Goal: Communication & Community: Participate in discussion

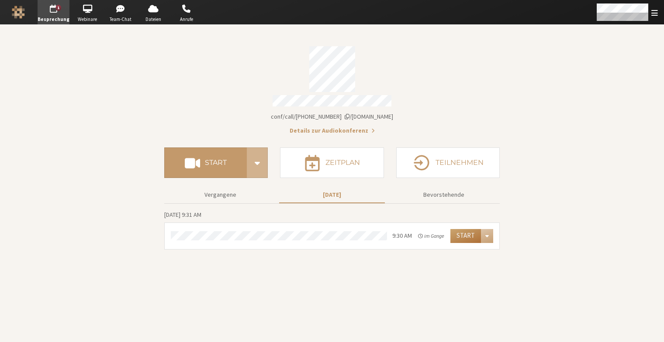
click at [467, 231] on button "Start" at bounding box center [465, 236] width 31 height 14
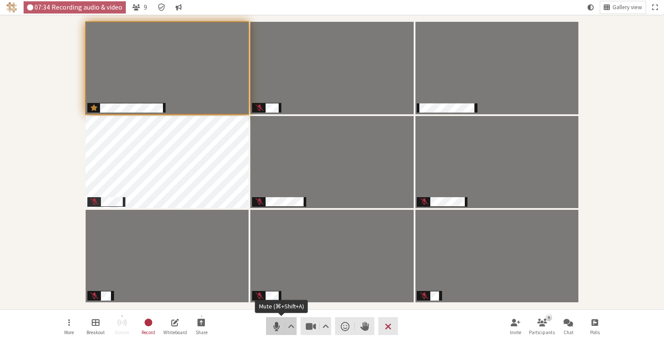
click at [276, 326] on span "Mute (⌘+Shift+A)" at bounding box center [276, 326] width 12 height 12
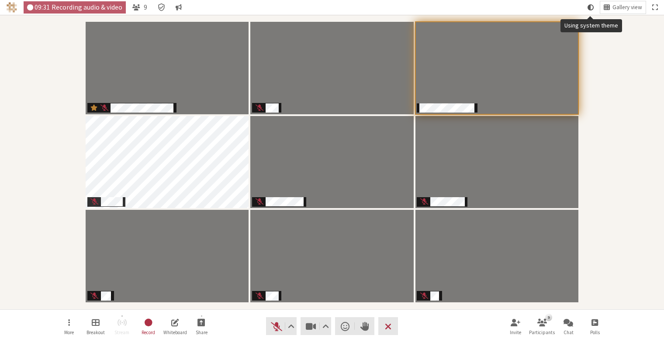
click at [591, 6] on span "Using system theme" at bounding box center [590, 7] width 6 height 8
click at [612, 7] on button "Gallery view" at bounding box center [622, 7] width 45 height 12
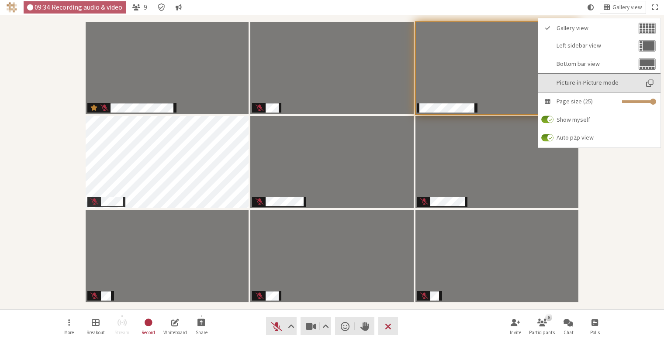
click at [595, 83] on span "Picture-in-Picture mode" at bounding box center [597, 82] width 82 height 7
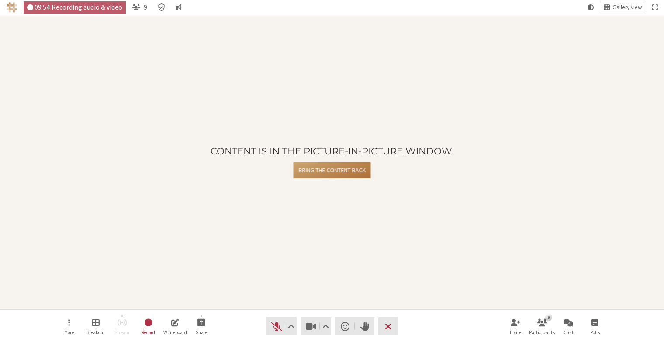
click at [342, 170] on button "Bring the content back" at bounding box center [331, 170] width 77 height 16
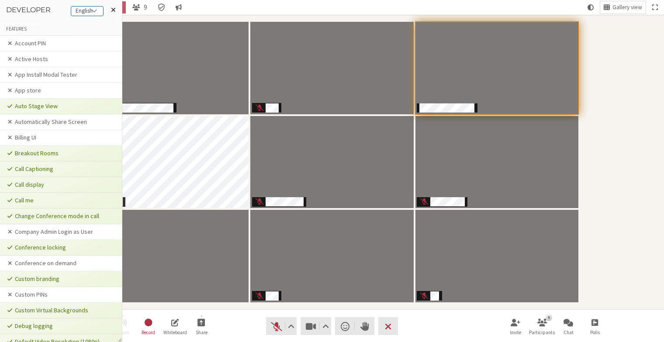
click at [85, 9] on div "English" at bounding box center [87, 11] width 32 height 9
click at [116, 10] on button at bounding box center [113, 10] width 17 height 20
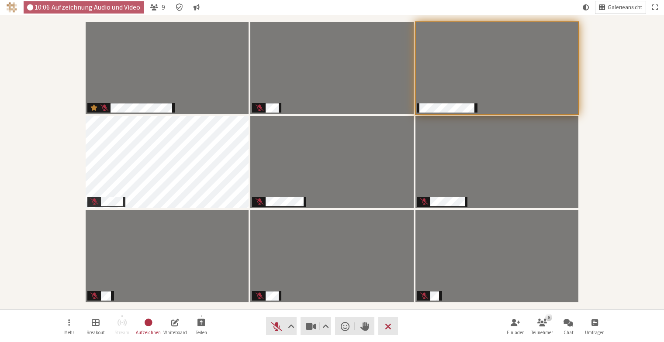
click at [614, 7] on span "Galerieansicht" at bounding box center [624, 7] width 34 height 7
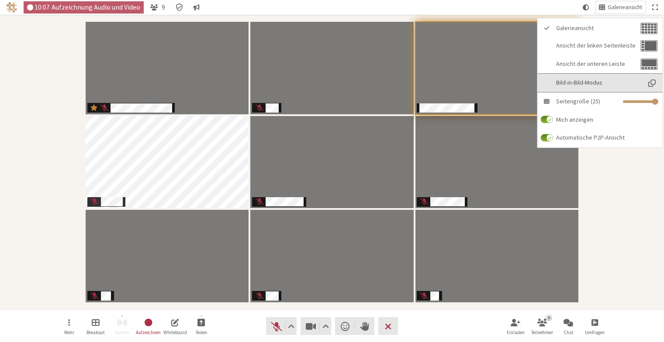
click at [575, 82] on span "Bild-in-Bild-Modus" at bounding box center [598, 82] width 84 height 7
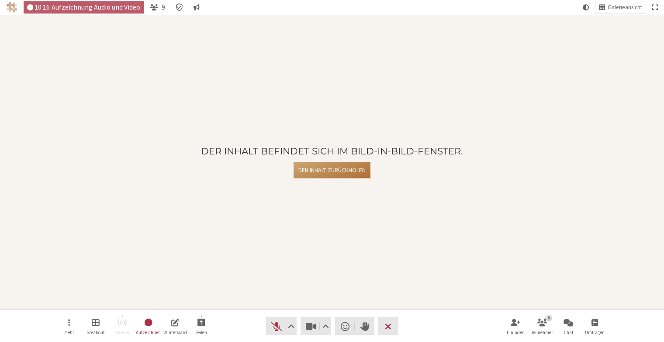
click at [331, 170] on button "Den Inhalt zurückholen" at bounding box center [331, 170] width 77 height 16
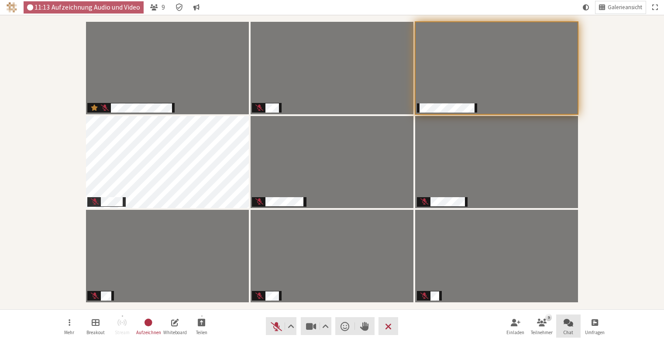
click at [569, 323] on span "Chat öffnen" at bounding box center [569, 322] width 10 height 10
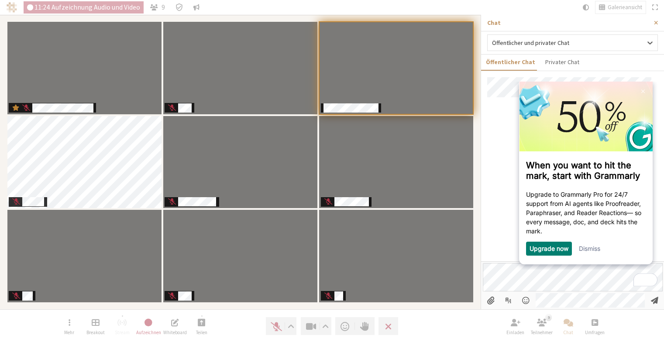
click at [599, 248] on link "Dismiss" at bounding box center [589, 248] width 21 height 7
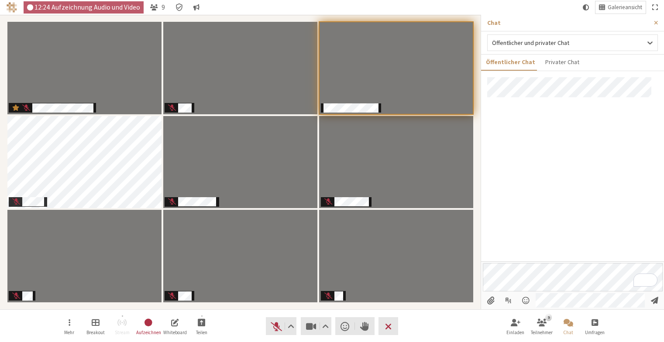
click at [393, 1] on nav "12:24 Aufzeichnung Audio und Video 9 Galerieansicht" at bounding box center [332, 7] width 664 height 15
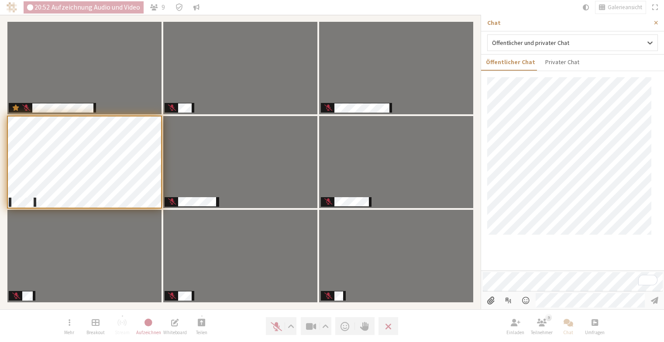
click at [234, 330] on nav "Mehr Breakout Stream Aufzeichnen Whiteboard Teilen Audio Video Reaktion senden …" at bounding box center [332, 326] width 550 height 33
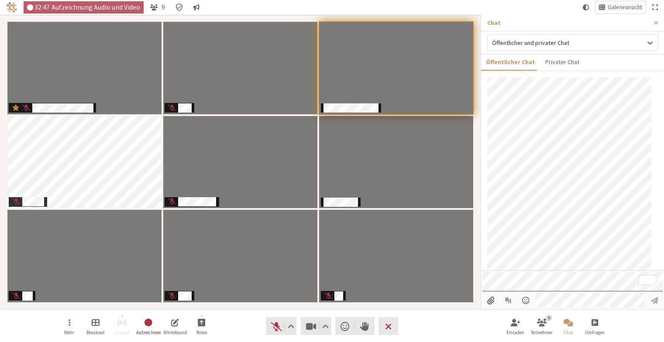
scroll to position [195, 0]
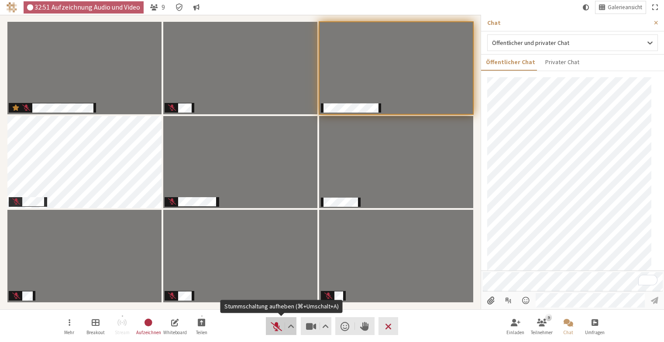
click at [272, 327] on span "Stummschaltung aufheben (⌘+Umschalt+A)" at bounding box center [276, 326] width 12 height 12
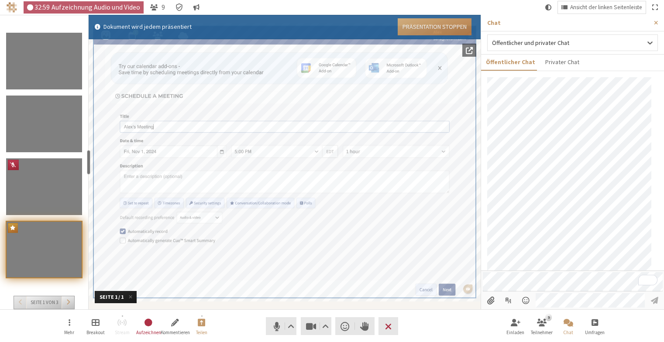
click at [427, 25] on button "Präsentation stoppen" at bounding box center [435, 26] width 74 height 17
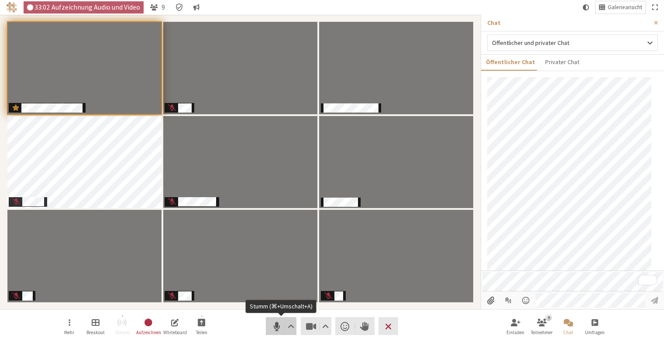
click at [276, 322] on span "Stumm (⌘+Umschalt+A)" at bounding box center [276, 326] width 12 height 12
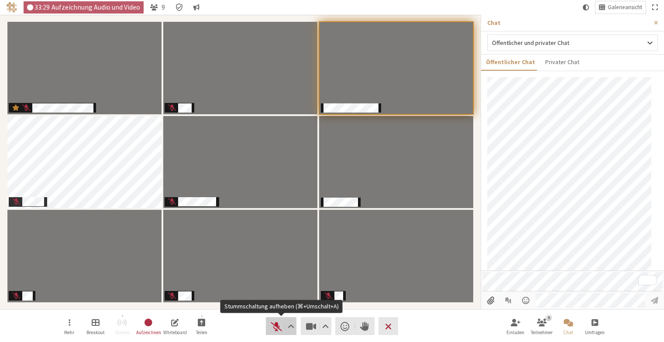
click at [277, 327] on span "Stummschaltung aufheben (⌘+Umschalt+A)" at bounding box center [276, 326] width 12 height 12
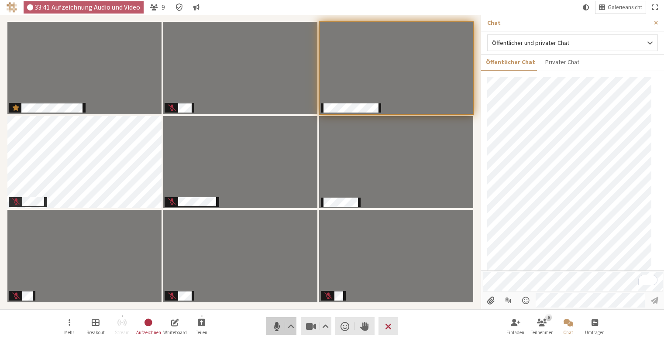
click at [273, 327] on span "Stumm (⌘+Umschalt+A)" at bounding box center [276, 326] width 12 height 12
click at [273, 322] on span "Stummschaltung aufheben (⌘+Umschalt+A)" at bounding box center [276, 326] width 12 height 12
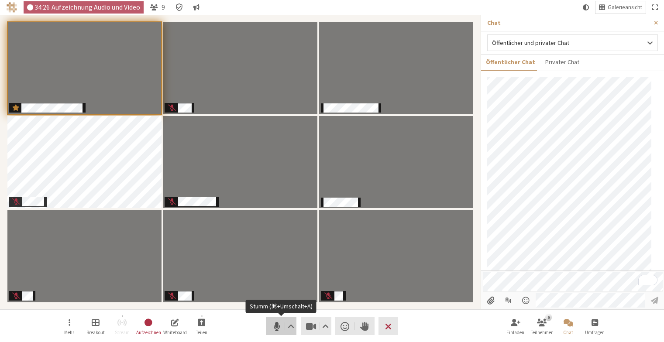
click at [276, 325] on span "Stumm (⌘+Umschalt+A)" at bounding box center [276, 326] width 12 height 12
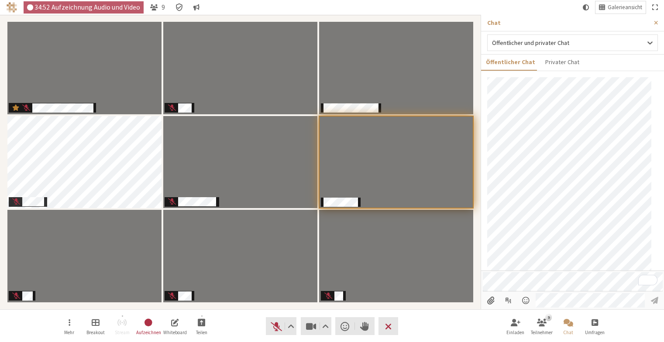
click at [177, 6] on icon "Besprechungsdetails Verschlüsselung aktiviert" at bounding box center [179, 7] width 9 height 9
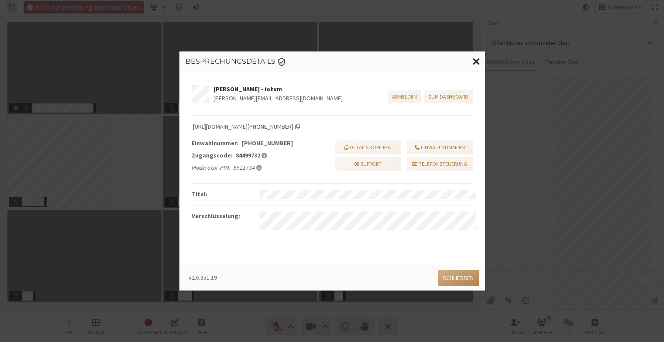
click at [474, 61] on span "Fenster schließen" at bounding box center [476, 60] width 7 height 11
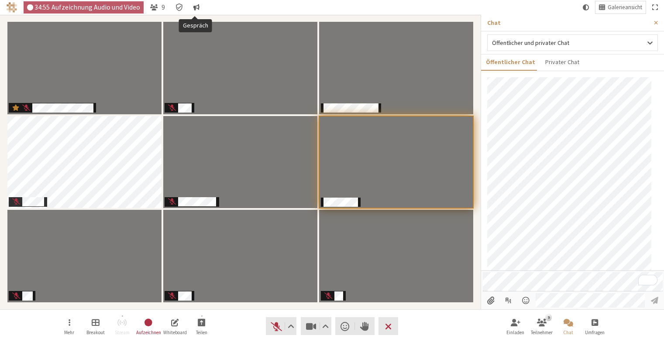
click at [196, 11] on span "Gespräch" at bounding box center [196, 7] width 6 height 8
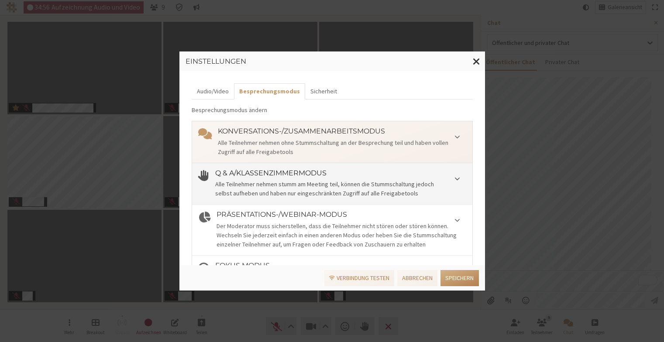
click at [279, 183] on div "Alle Teilnehmer nehmen stumm am Meeting teil, können die Stummschaltung jedoch …" at bounding box center [340, 189] width 251 height 18
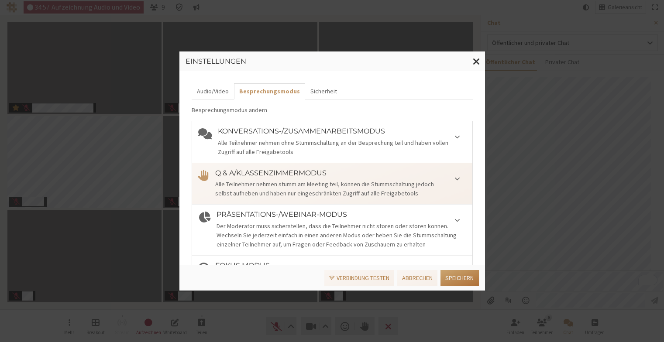
click at [455, 277] on button "Speichern" at bounding box center [460, 278] width 38 height 16
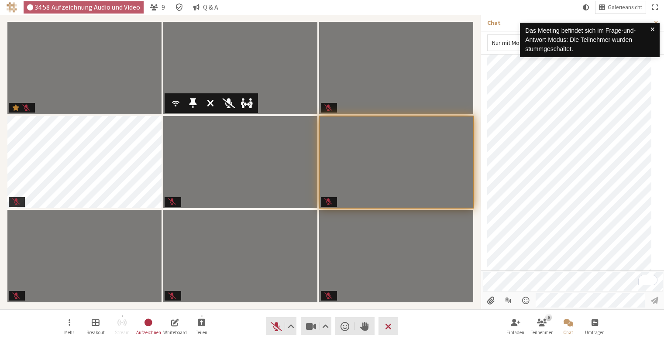
scroll to position [204, 0]
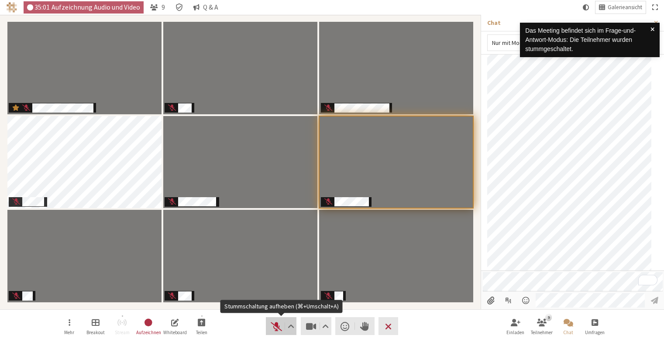
click at [272, 329] on span "Stummschaltung aufheben (⌘+Umschalt+A)" at bounding box center [276, 326] width 12 height 12
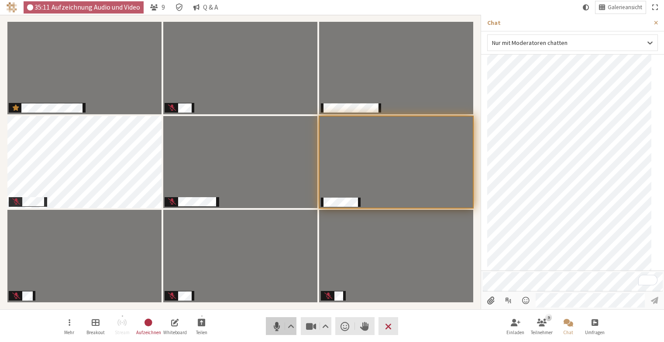
click at [277, 326] on span "Stumm (⌘+Umschalt+A)" at bounding box center [276, 326] width 12 height 12
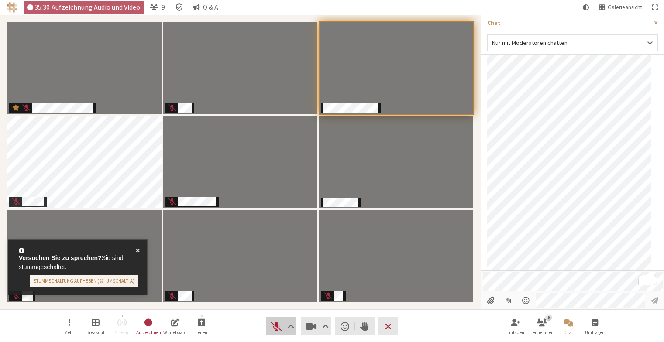
click at [273, 322] on span "Stummschaltung aufheben (⌘+Umschalt+A)" at bounding box center [276, 326] width 12 height 12
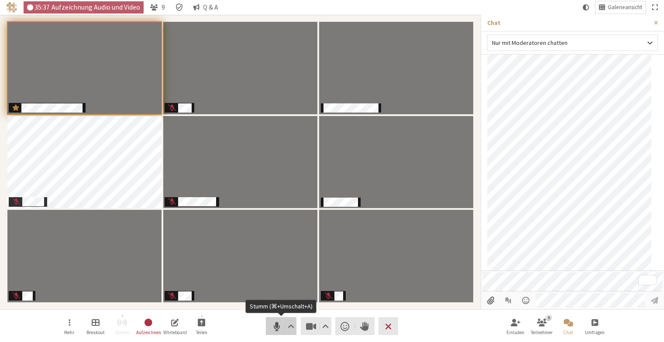
click at [275, 328] on span "Stumm (⌘+Umschalt+A)" at bounding box center [276, 326] width 12 height 12
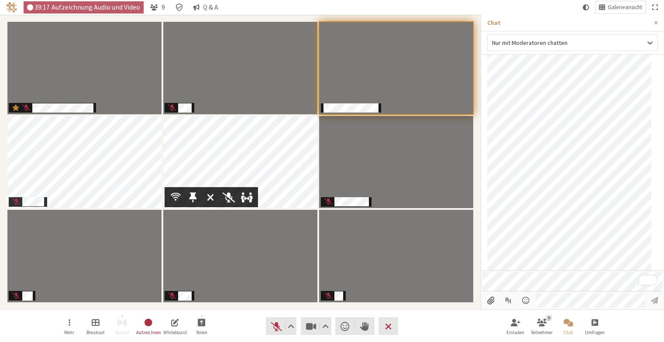
scroll to position [237, 0]
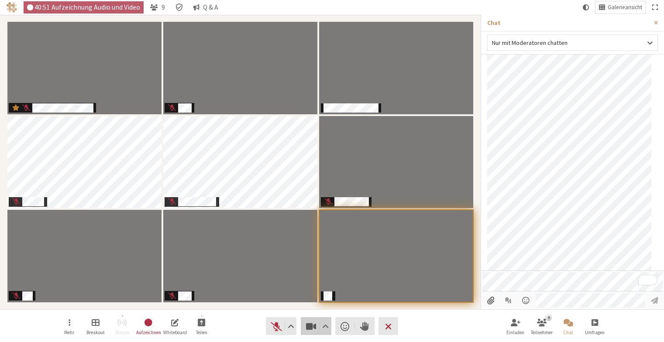
click at [310, 325] on span "Video stoppen (⌘+Umschalt+V)" at bounding box center [311, 326] width 12 height 12
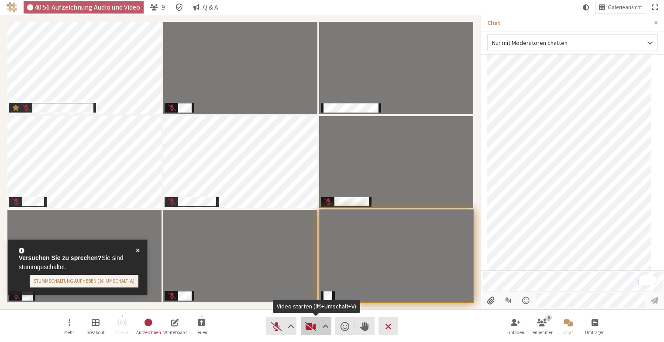
click at [310, 327] on span "Video starten (⌘+Umschalt+V)" at bounding box center [311, 326] width 12 height 12
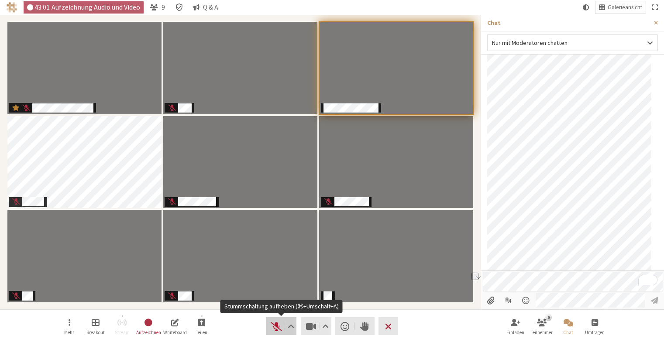
click at [268, 326] on button "Audio" at bounding box center [281, 326] width 31 height 18
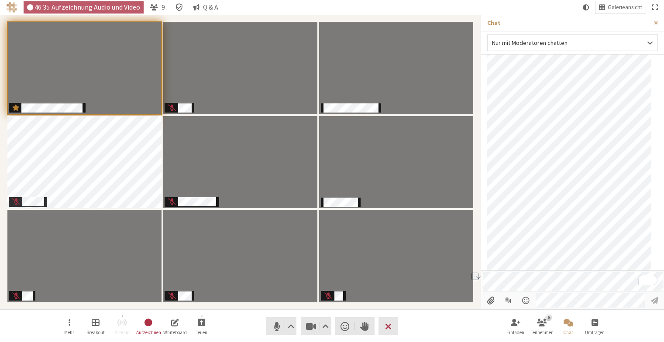
scroll to position [313, 0]
click at [204, 5] on span "Q & A" at bounding box center [210, 6] width 15 height 7
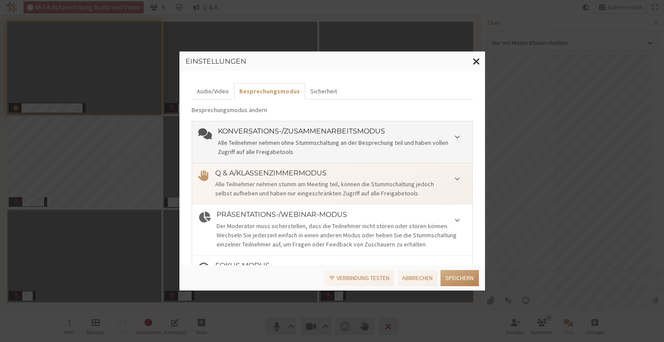
click at [274, 141] on div "Alle Teilnehmer nehmen ohne Stummschaltung an der Besprechung teil und haben vo…" at bounding box center [342, 147] width 248 height 18
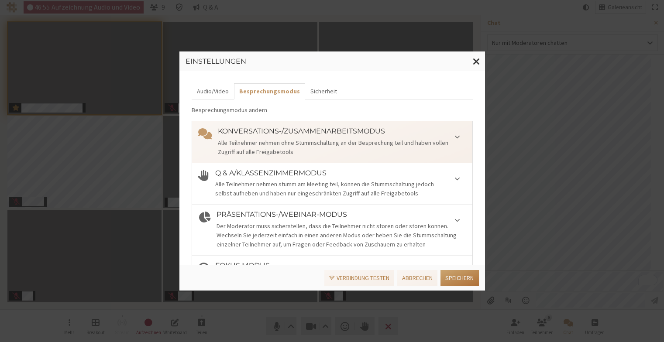
click at [470, 286] on button "Speichern" at bounding box center [460, 278] width 38 height 16
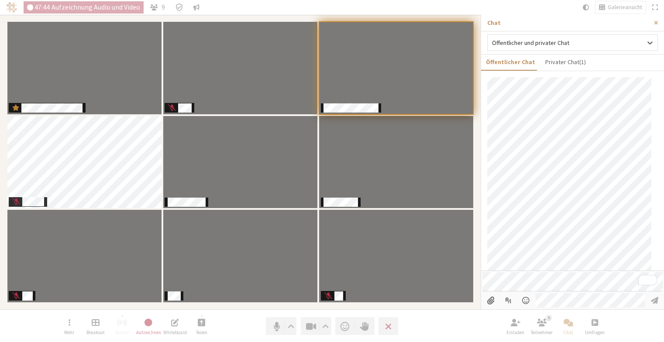
scroll to position [499, 0]
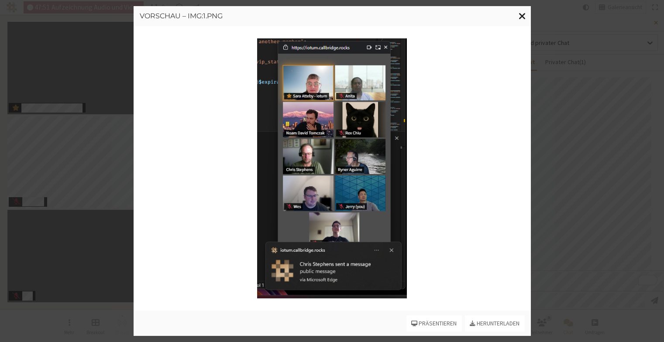
click at [522, 17] on span "Fenster schließen" at bounding box center [522, 15] width 7 height 11
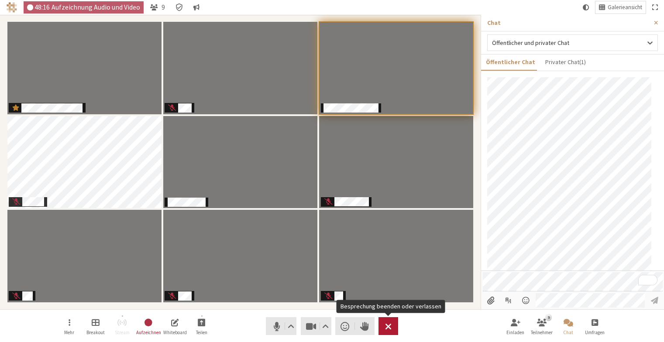
click at [391, 326] on span "Besprechung beenden oder verlassen" at bounding box center [388, 326] width 7 height 12
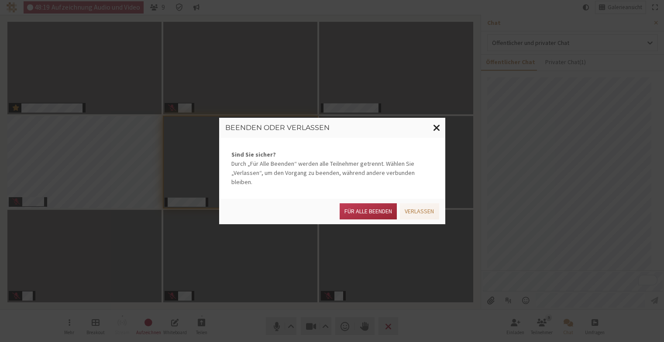
click at [437, 132] on span "Fenster schließen" at bounding box center [436, 127] width 7 height 11
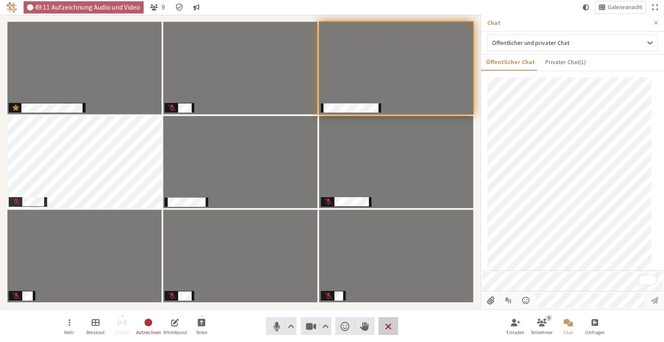
scroll to position [481, 0]
click at [565, 56] on button "Privater Chat ( 1 )" at bounding box center [565, 62] width 50 height 15
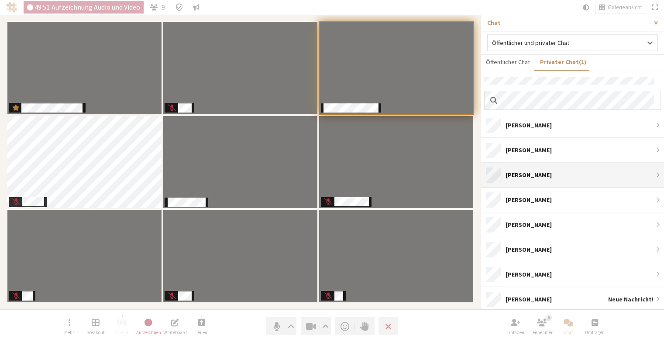
scroll to position [22, 0]
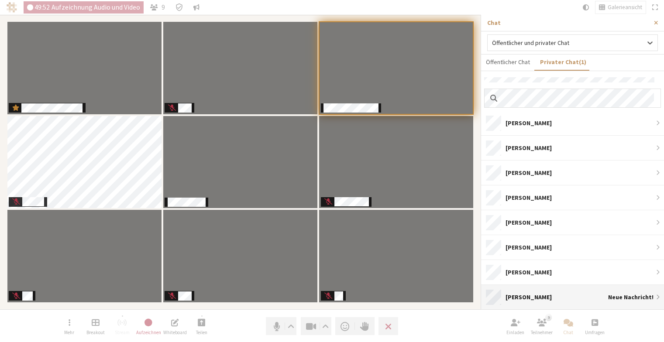
click at [605, 290] on div "Chris Stephens Neue Nachricht!" at bounding box center [572, 297] width 183 height 24
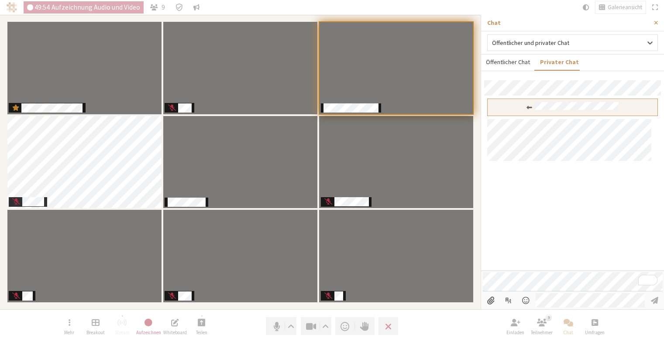
click at [501, 60] on button "Öffentlicher Chat" at bounding box center [508, 62] width 54 height 15
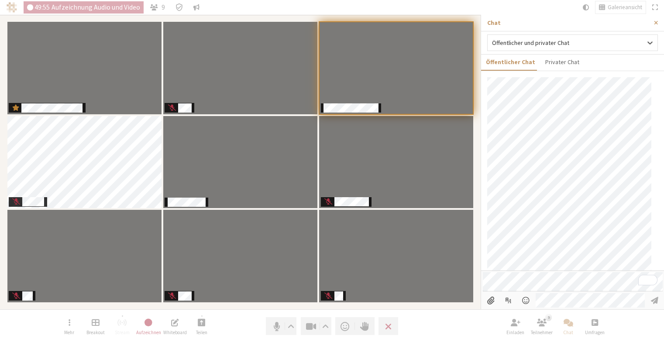
scroll to position [499, 0]
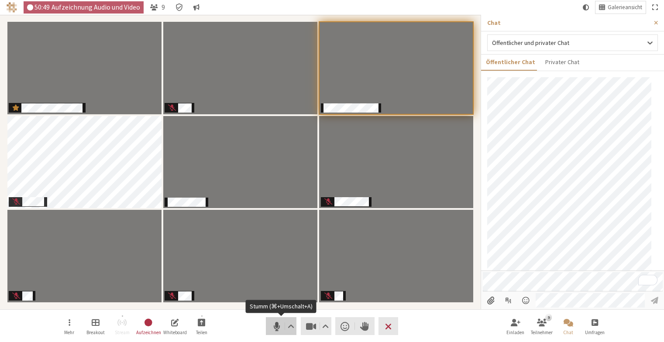
click at [278, 324] on span "Stumm (⌘+Umschalt+A)" at bounding box center [276, 326] width 12 height 12
click at [275, 325] on span "Stummschaltung aufheben (⌘+Umschalt+A)" at bounding box center [276, 326] width 12 height 12
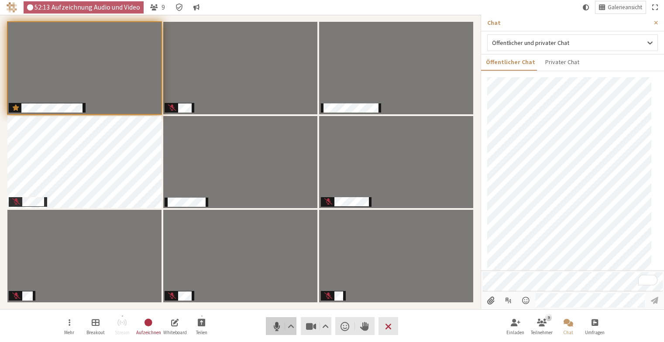
scroll to position [541, 0]
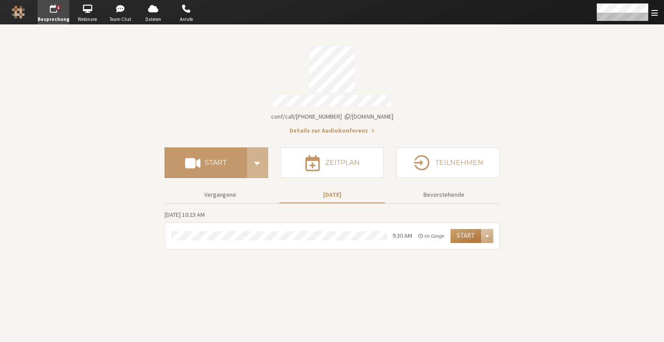
click at [468, 233] on button "Start" at bounding box center [466, 236] width 31 height 14
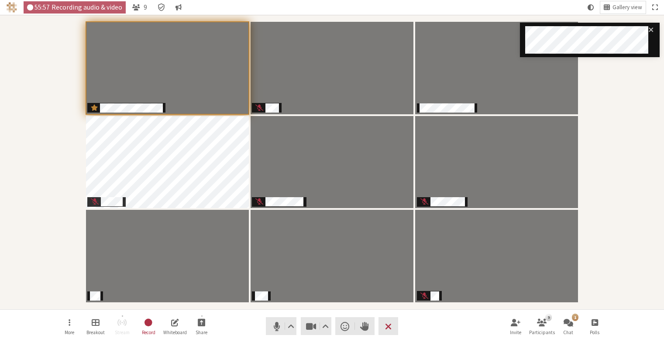
click at [632, 95] on div "Participants" at bounding box center [332, 162] width 652 height 282
click at [575, 319] on div "1" at bounding box center [575, 317] width 7 height 7
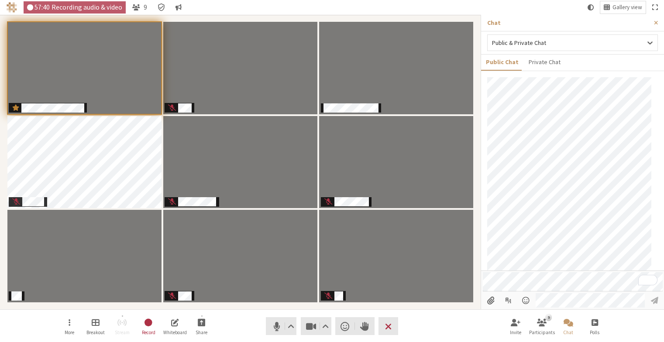
scroll to position [695, 0]
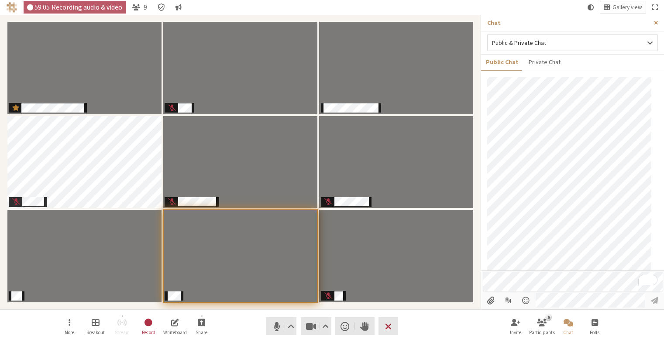
click at [656, 24] on span "Close sidebar" at bounding box center [656, 23] width 4 height 7
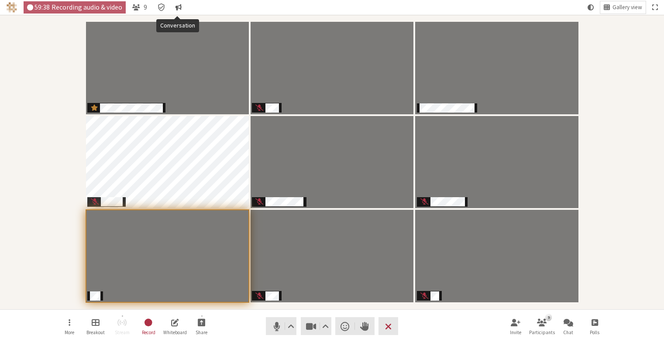
click at [182, 8] on button "Conversation" at bounding box center [178, 7] width 13 height 12
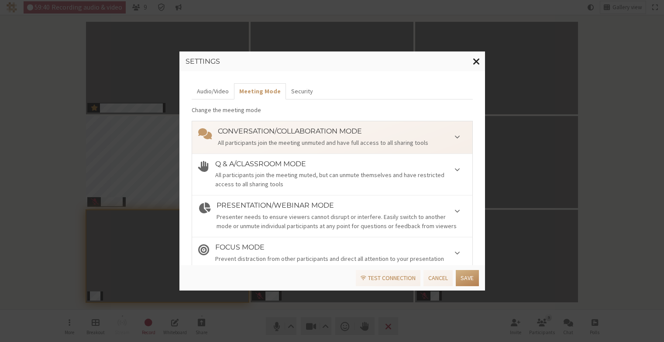
click at [472, 60] on button "Close modal" at bounding box center [476, 62] width 17 height 20
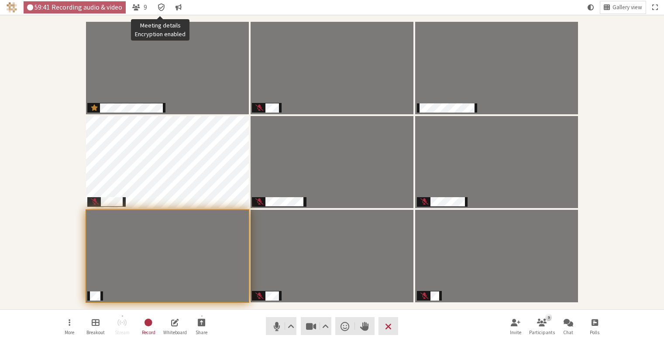
click at [161, 8] on icon "Meeting details Encryption enabled" at bounding box center [161, 7] width 9 height 9
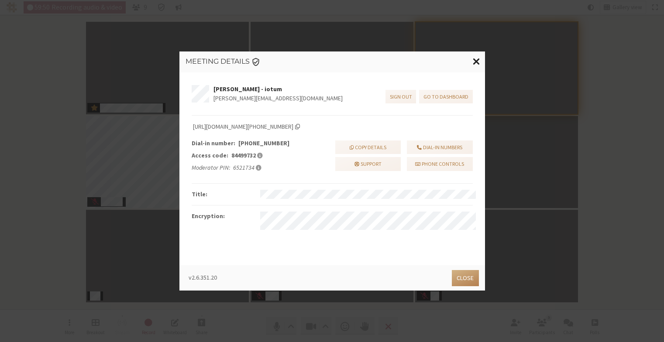
click at [480, 60] on button "Close modal" at bounding box center [476, 62] width 17 height 20
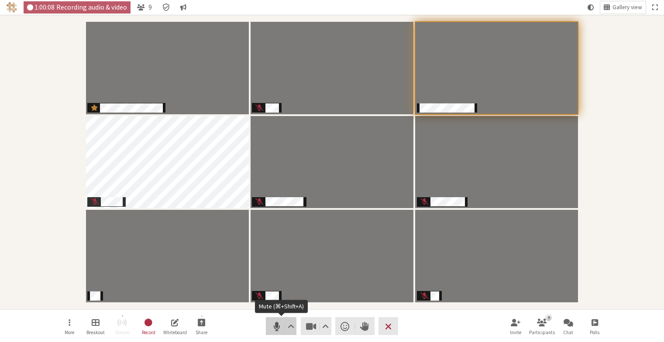
click at [273, 327] on span "Mute (⌘+Shift+A)" at bounding box center [276, 326] width 12 height 12
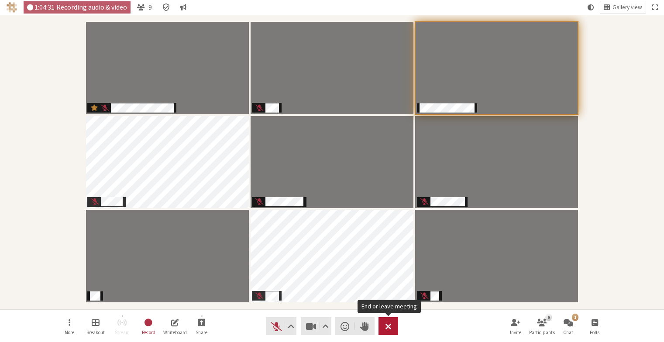
click at [387, 329] on span "End or leave meeting" at bounding box center [388, 326] width 7 height 12
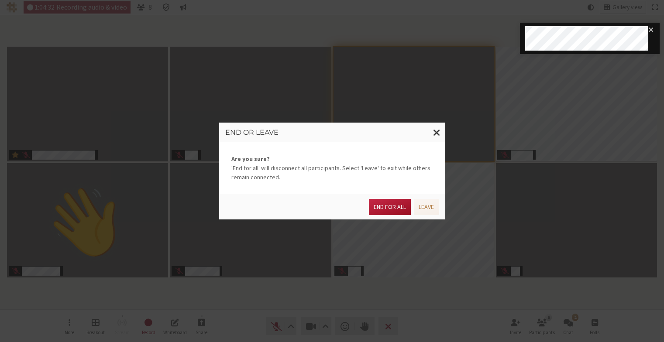
click at [388, 208] on button "End for all" at bounding box center [390, 207] width 42 height 16
